Goal: Find specific page/section: Find specific page/section

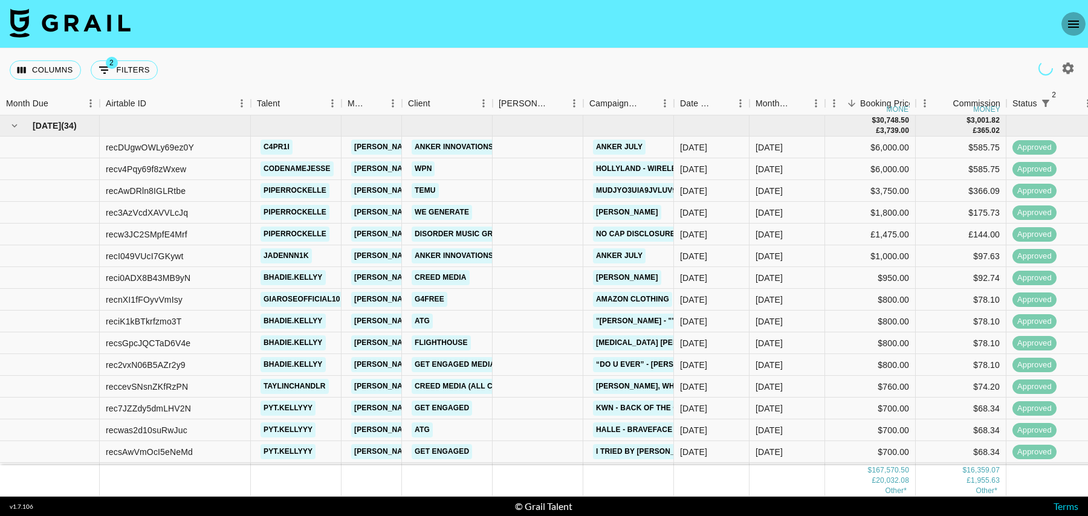
click at [1076, 25] on icon "open drawer" at bounding box center [1074, 24] width 15 height 15
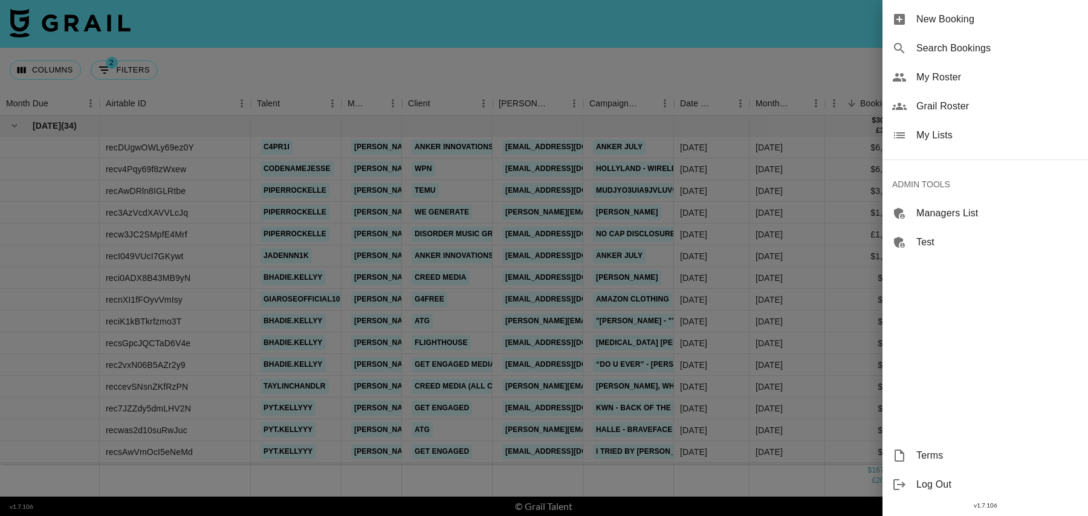
click at [964, 73] on span "My Roster" at bounding box center [998, 77] width 162 height 15
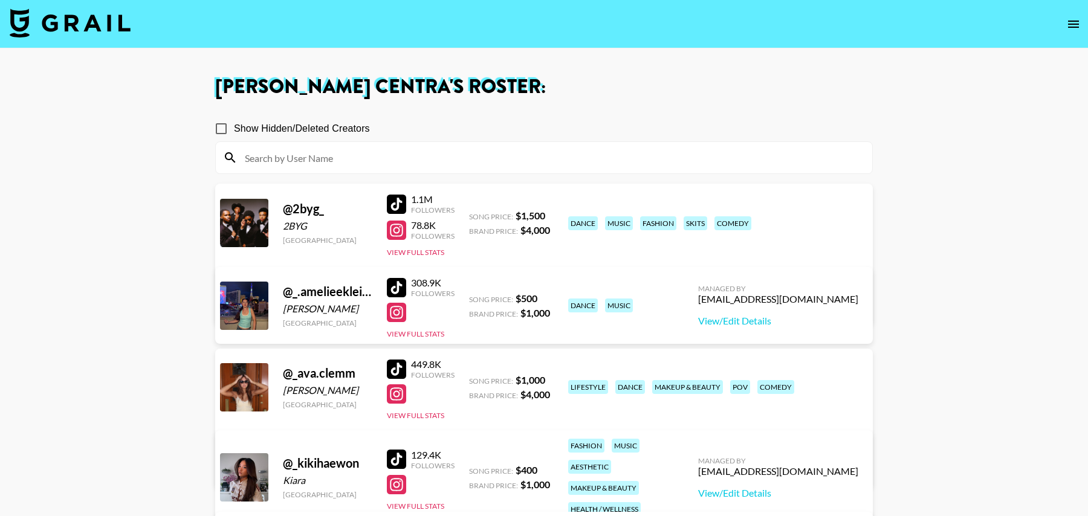
click at [545, 151] on input at bounding box center [552, 157] width 628 height 19
paste input "chiaraecalisto"
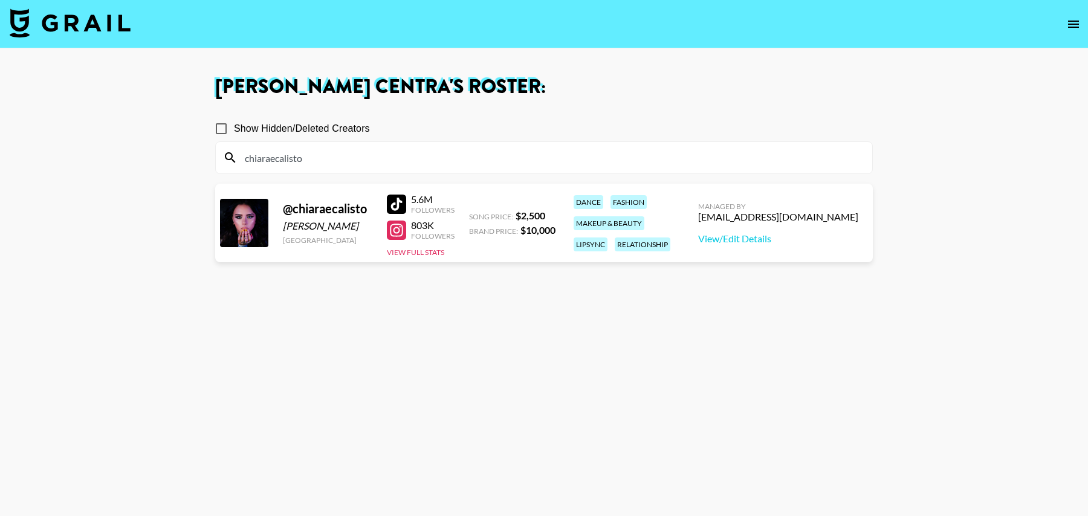
click at [96, 147] on main "[PERSON_NAME] 's Roster: Show Hidden/Deleted Creators chiaraecalisto @ chiaraec…" at bounding box center [544, 301] width 1088 height 507
click at [456, 161] on input "chiaraecalisto" at bounding box center [552, 157] width 628 height 19
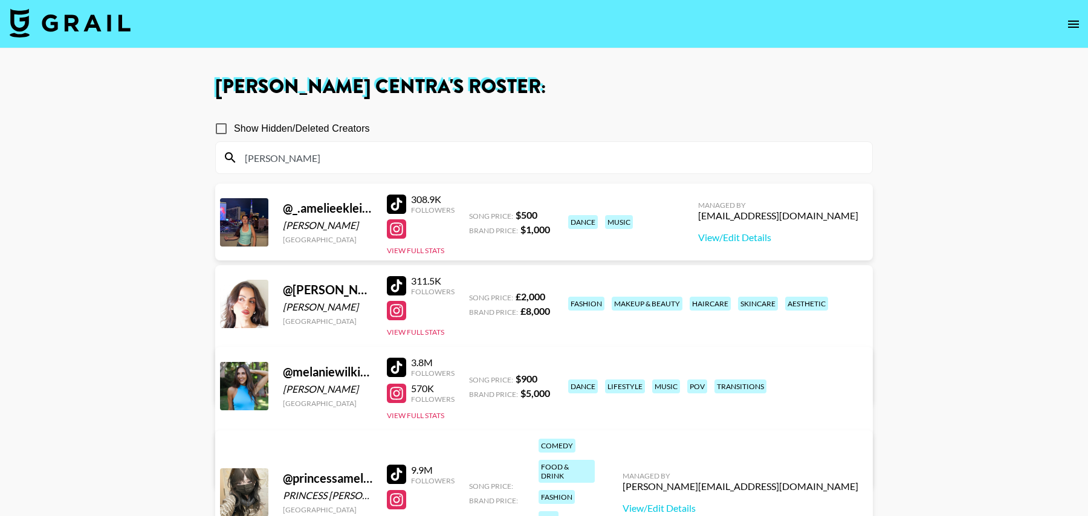
type input "[PERSON_NAME]"
click at [221, 132] on input "Show Hidden/Deleted Creators" at bounding box center [221, 128] width 25 height 25
checkbox input "true"
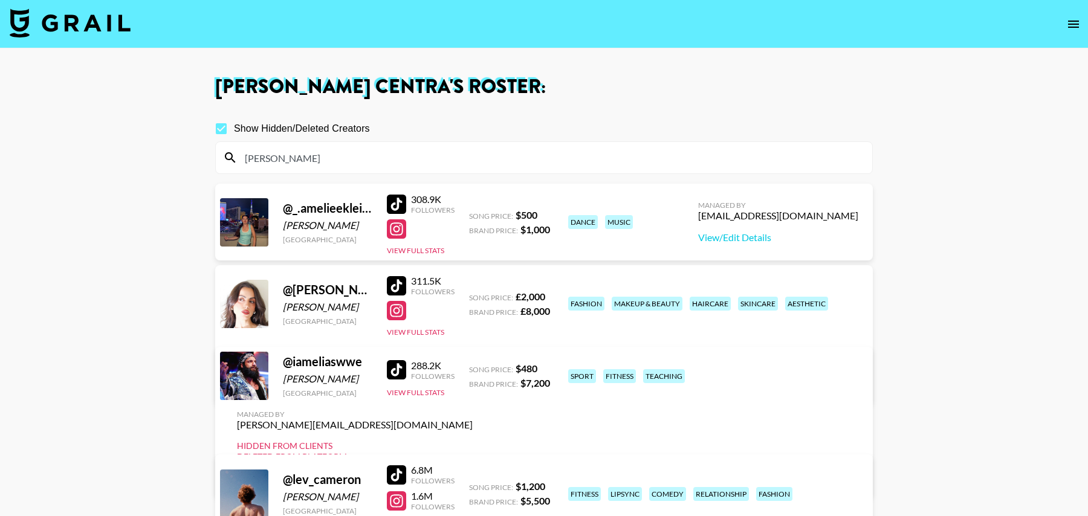
drag, startPoint x: 275, startPoint y: 157, endPoint x: 234, endPoint y: 157, distance: 41.1
click at [234, 157] on div "[PERSON_NAME]" at bounding box center [544, 157] width 657 height 31
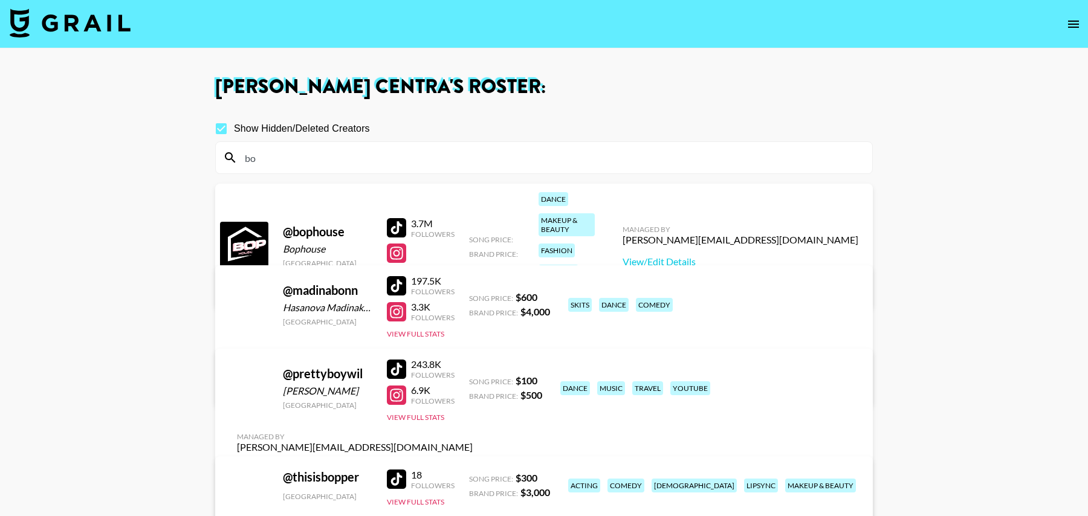
type input "b"
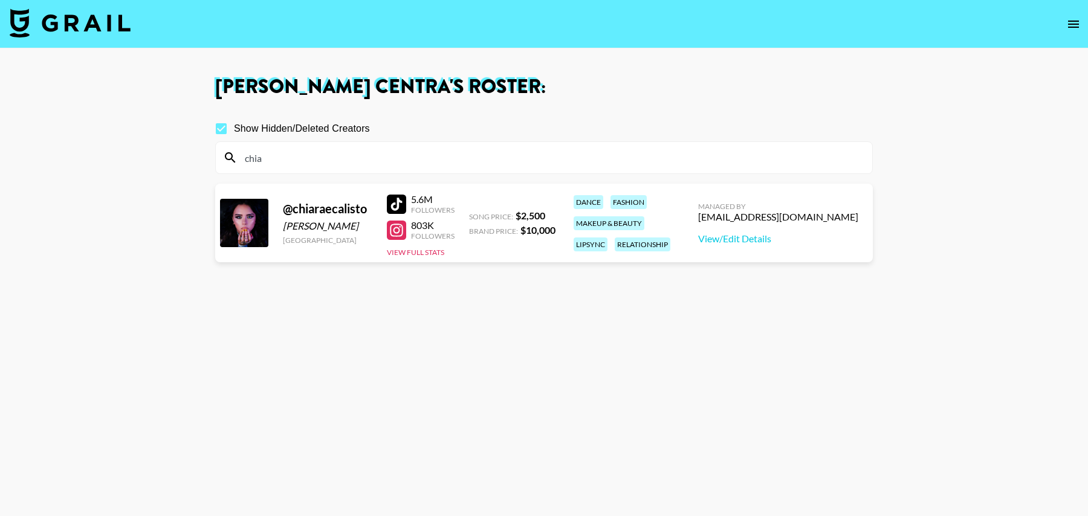
type input "chia"
